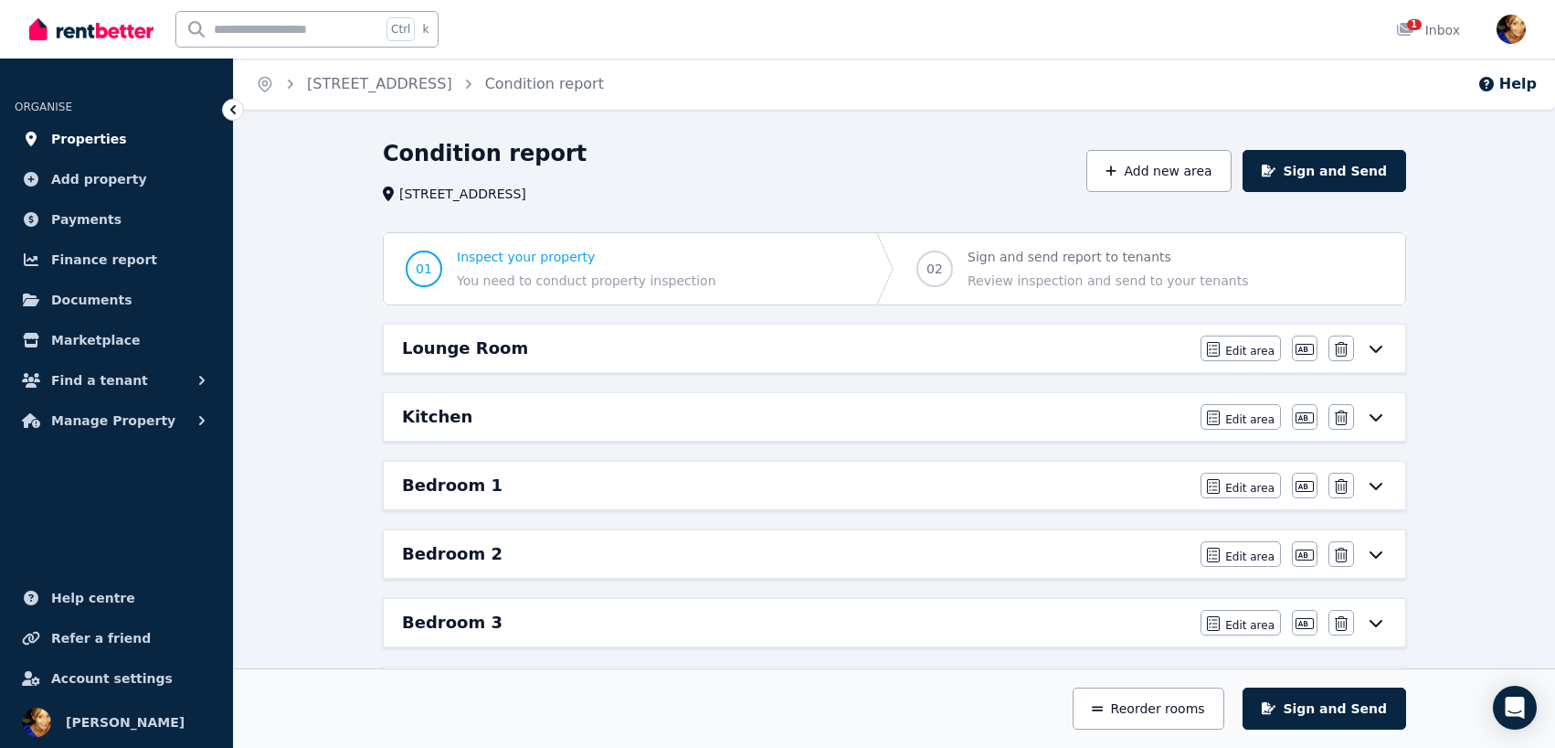
click at [83, 137] on span "Properties" at bounding box center [89, 139] width 76 height 22
click at [77, 130] on span "Properties" at bounding box center [89, 139] width 76 height 22
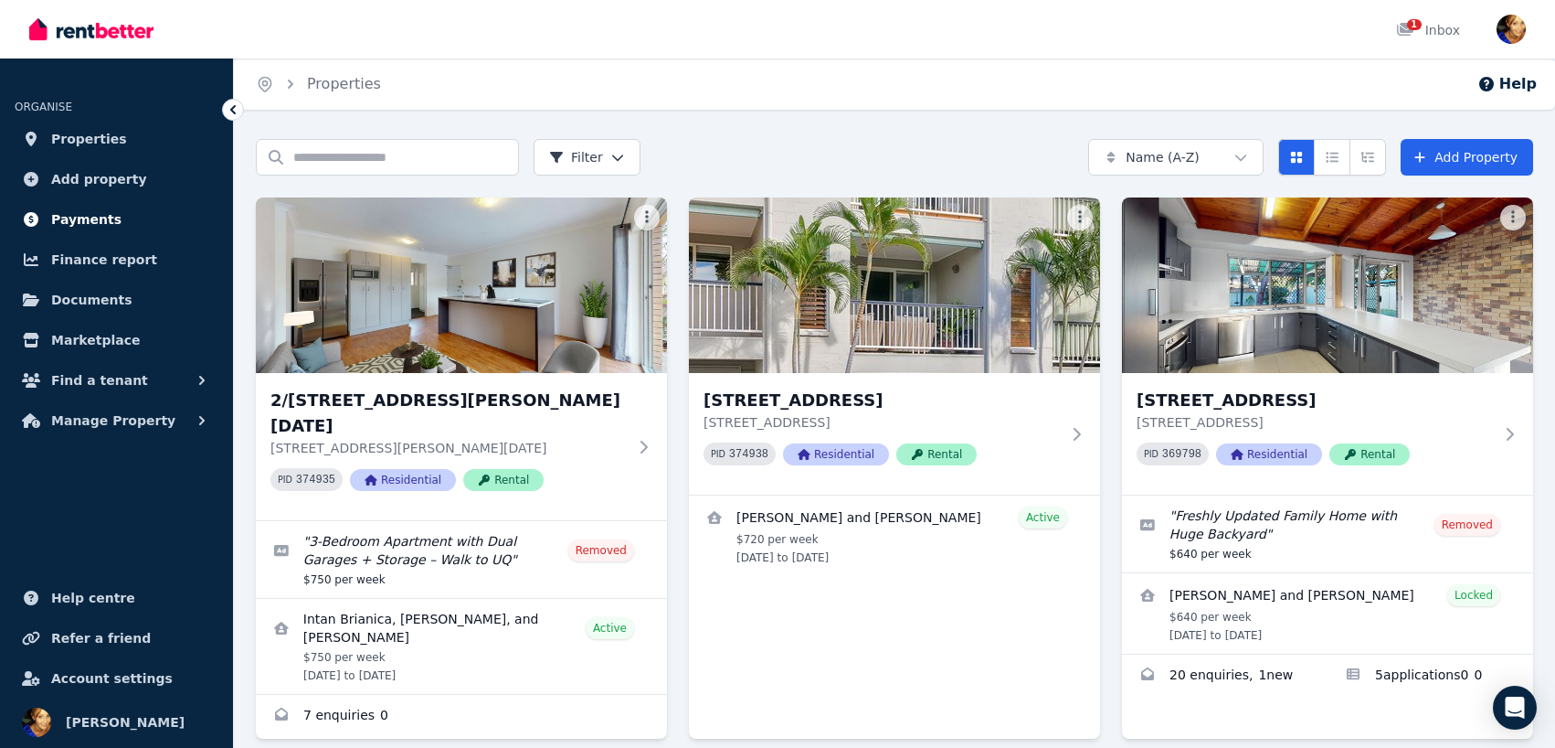
click at [72, 223] on span "Payments" at bounding box center [86, 219] width 70 height 22
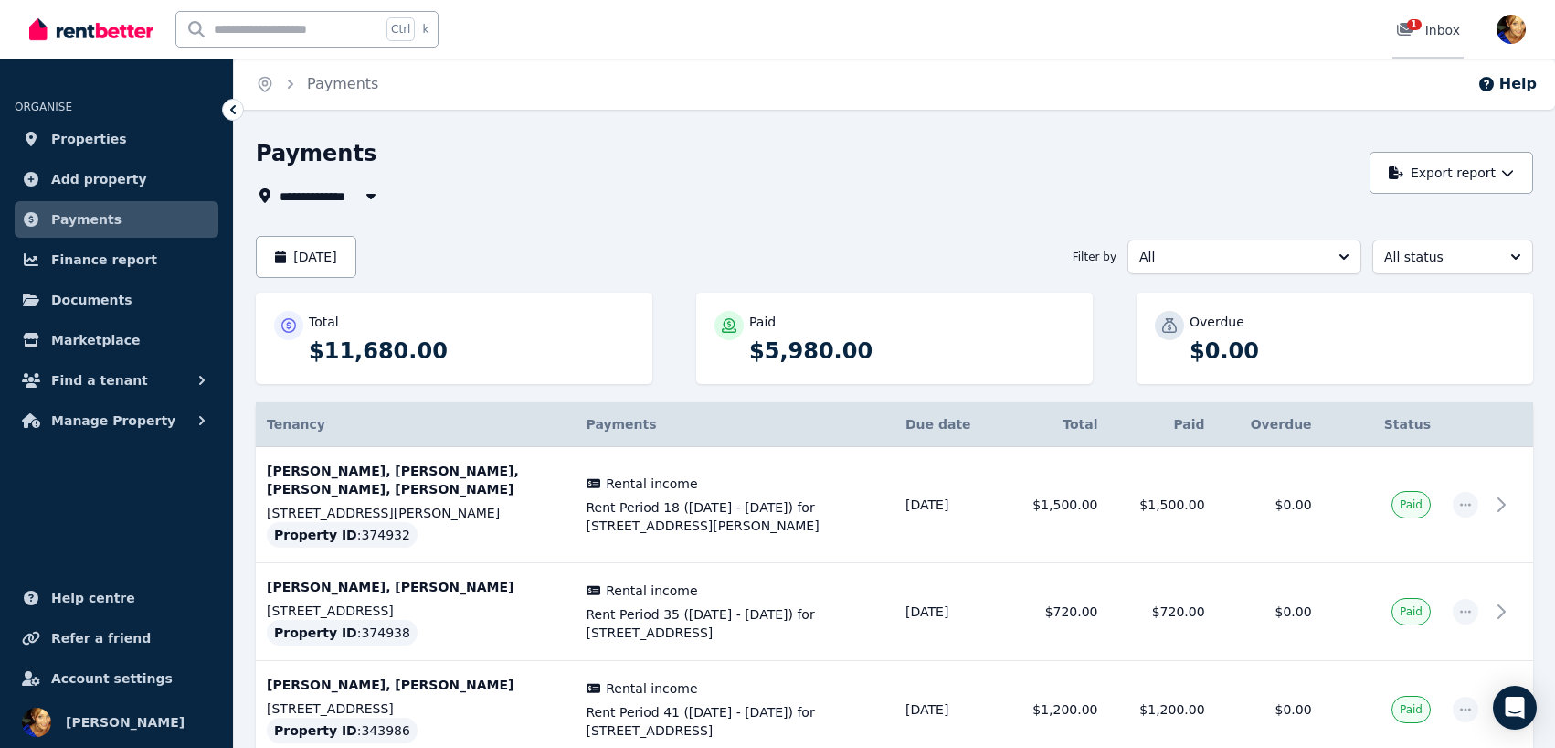
click at [1436, 28] on div "1 Inbox" at bounding box center [1428, 30] width 64 height 18
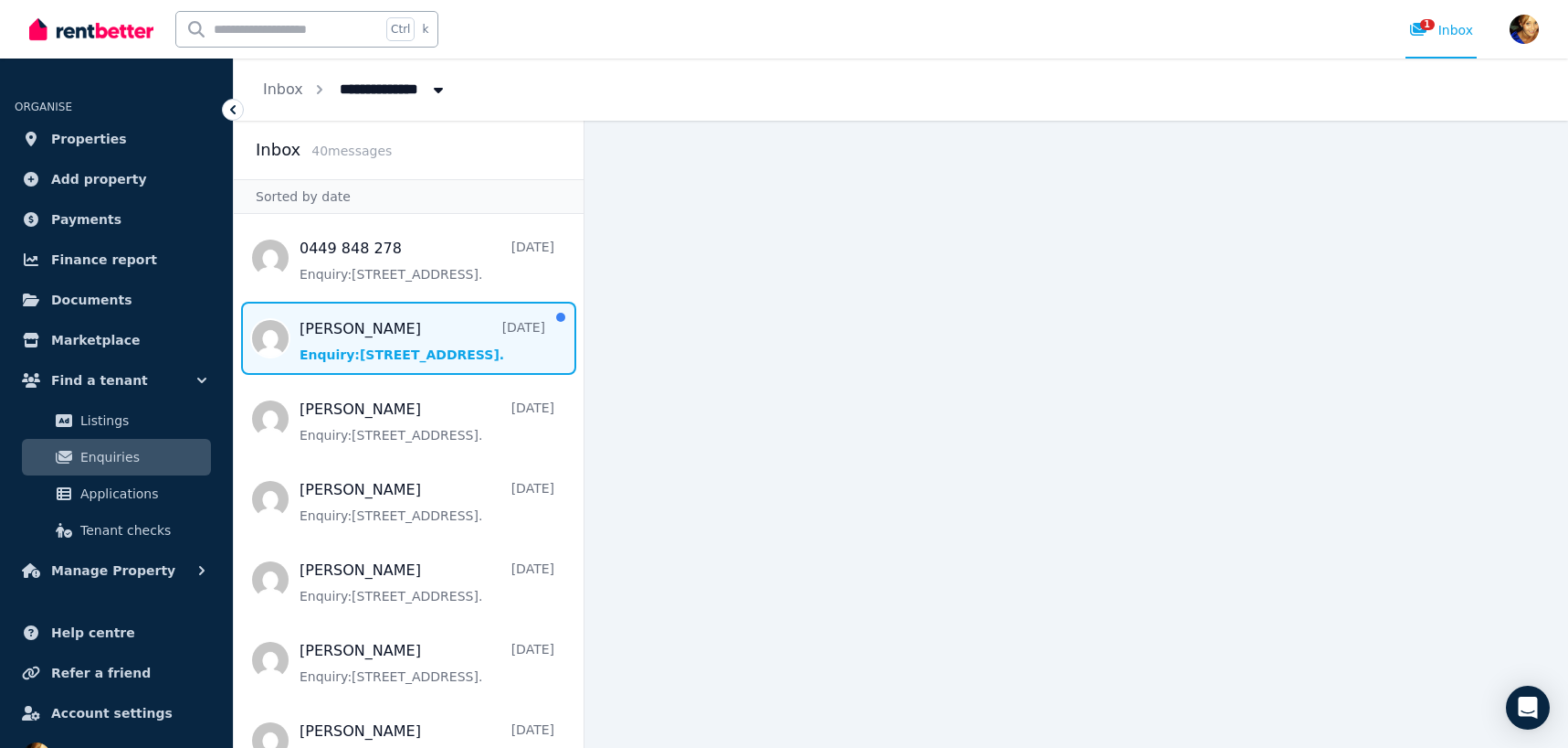
click at [400, 352] on span "Message list" at bounding box center [409, 338] width 350 height 73
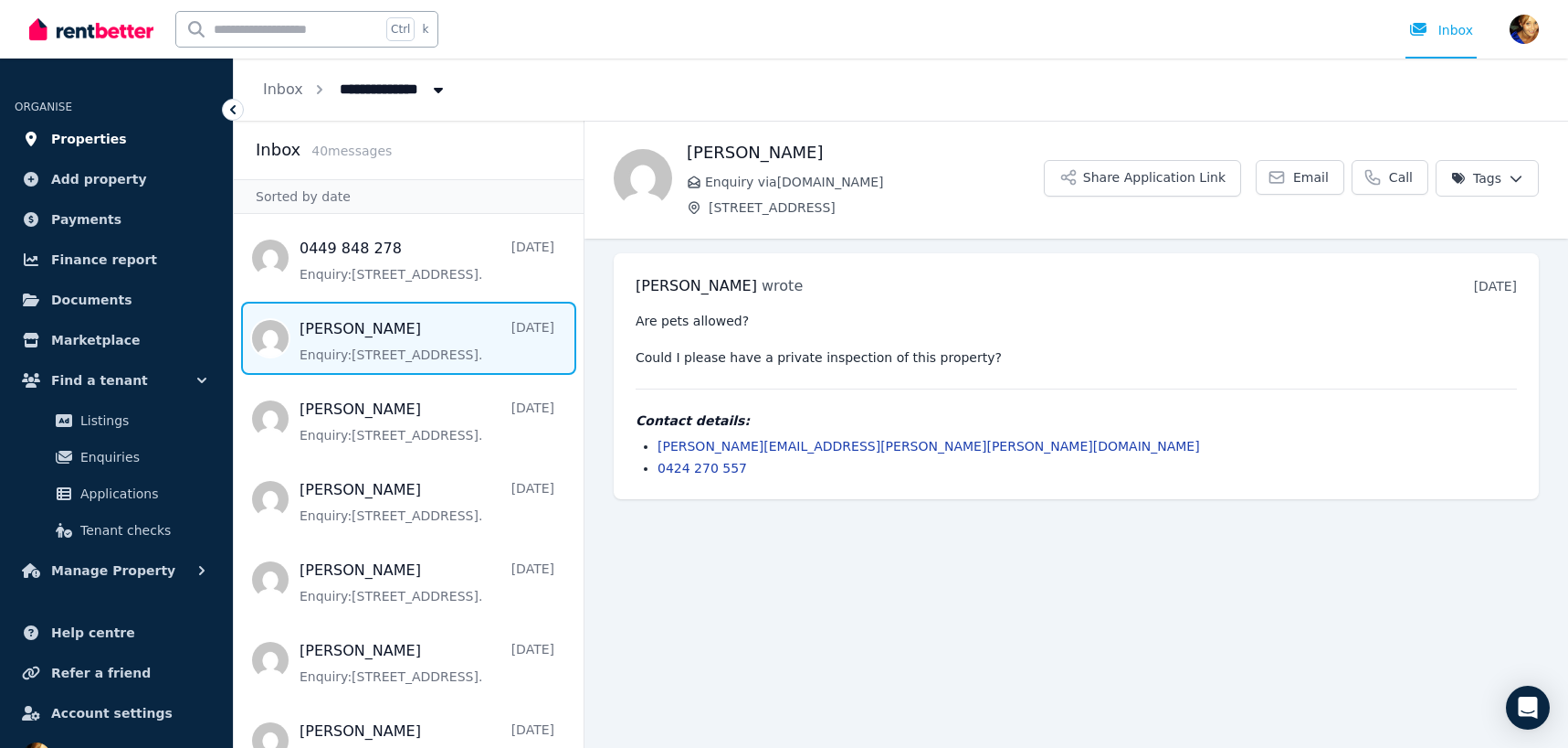
click at [86, 140] on span "Properties" at bounding box center [89, 139] width 76 height 22
